Goal: Check status: Check status

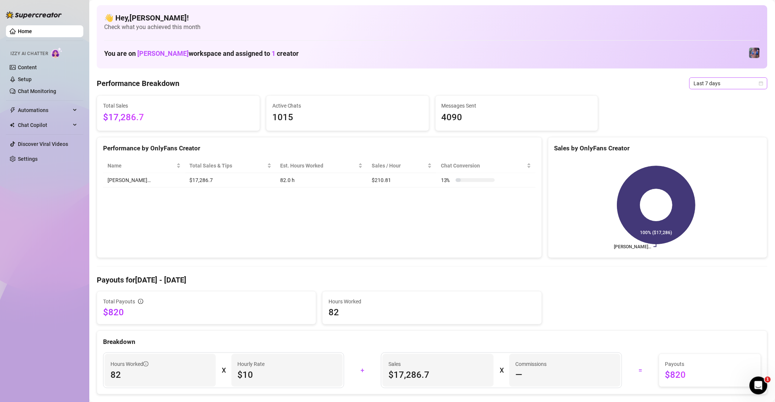
click at [710, 85] on span "Last 7 days" at bounding box center [728, 83] width 69 height 11
click at [711, 130] on div "Last 90 days" at bounding box center [720, 134] width 66 height 8
click at [709, 82] on span "Last 90 days" at bounding box center [728, 83] width 69 height 11
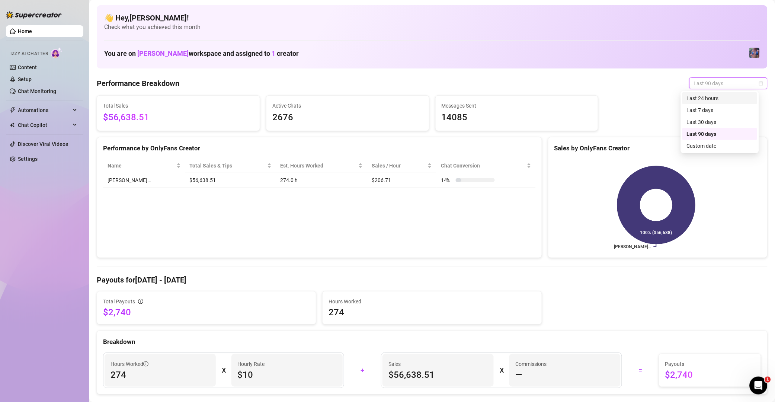
drag, startPoint x: 719, startPoint y: 97, endPoint x: 648, endPoint y: 145, distance: 85.6
click at [719, 97] on div "Last 24 hours" at bounding box center [720, 98] width 66 height 8
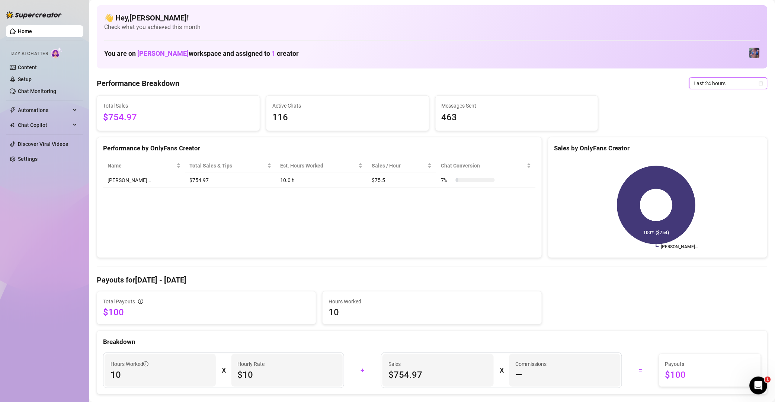
click at [740, 82] on span "Last 24 hours" at bounding box center [728, 83] width 69 height 11
click at [718, 109] on div "Last 7 days" at bounding box center [720, 110] width 66 height 8
click at [727, 86] on span "Last 7 days" at bounding box center [728, 83] width 69 height 11
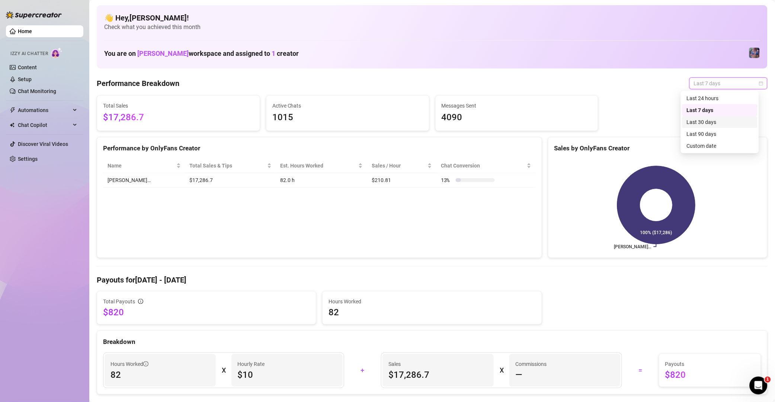
click at [726, 119] on div "Last 30 days" at bounding box center [720, 122] width 66 height 8
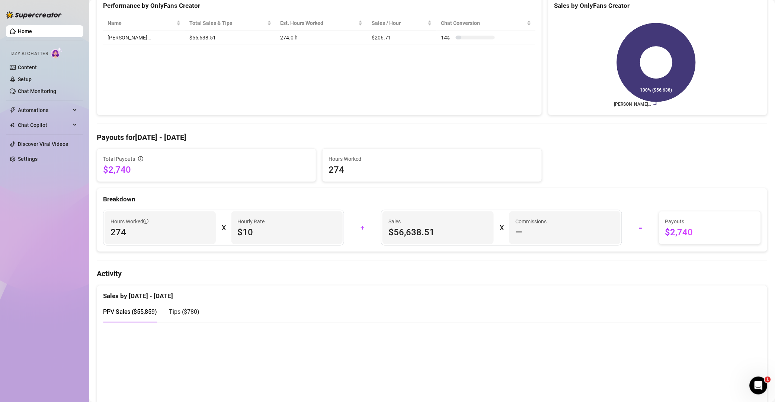
scroll to position [58, 0]
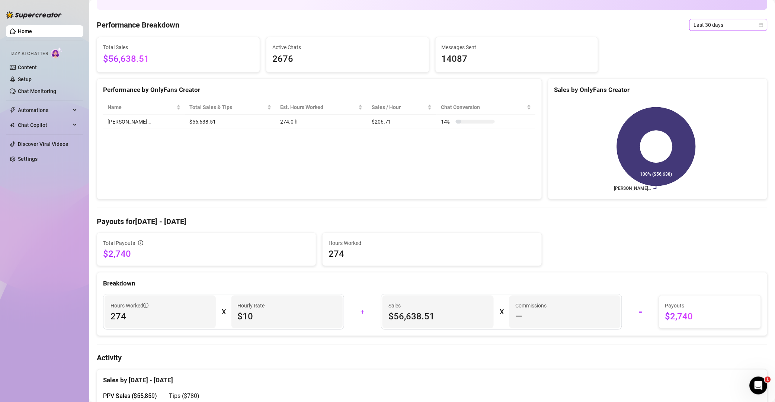
click at [728, 30] on div "Last 30 days" at bounding box center [729, 25] width 78 height 12
click at [716, 49] on div "Last 7 days" at bounding box center [720, 51] width 66 height 8
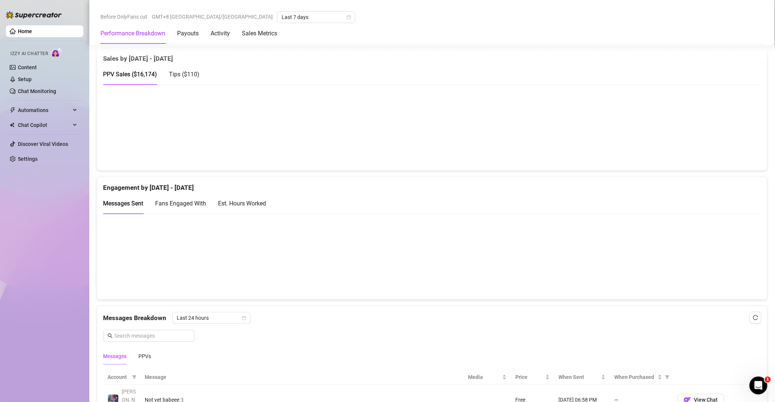
scroll to position [361, 0]
